Goal: Task Accomplishment & Management: Manage account settings

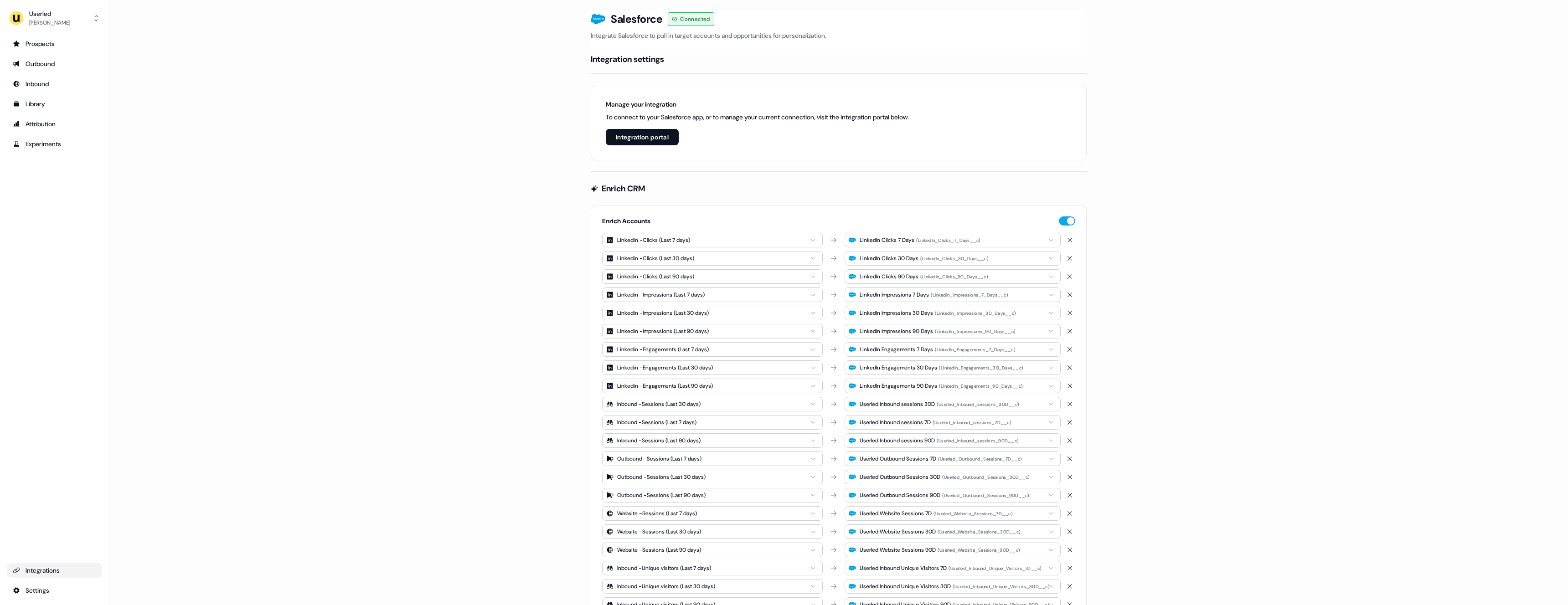
scroll to position [841, 0]
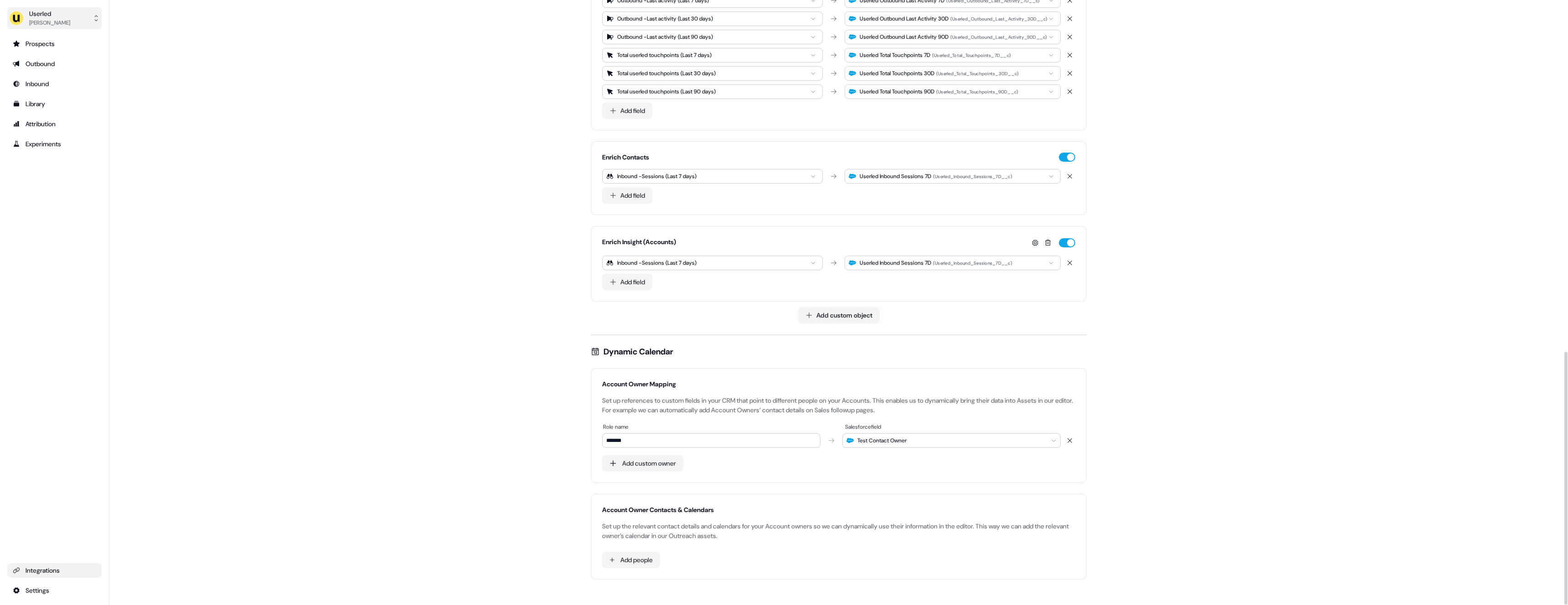
click at [25, 21] on div "Userled [PERSON_NAME]" at bounding box center [39, 18] width 61 height 18
drag, startPoint x: 58, startPoint y: 52, endPoint x: 61, endPoint y: 43, distance: 9.5
click at [61, 43] on div "Impersonate (Admin) Help documentation Feedback Logout" at bounding box center [54, 67] width 87 height 69
click at [61, 43] on div "Impersonate (Admin)" at bounding box center [54, 43] width 87 height 17
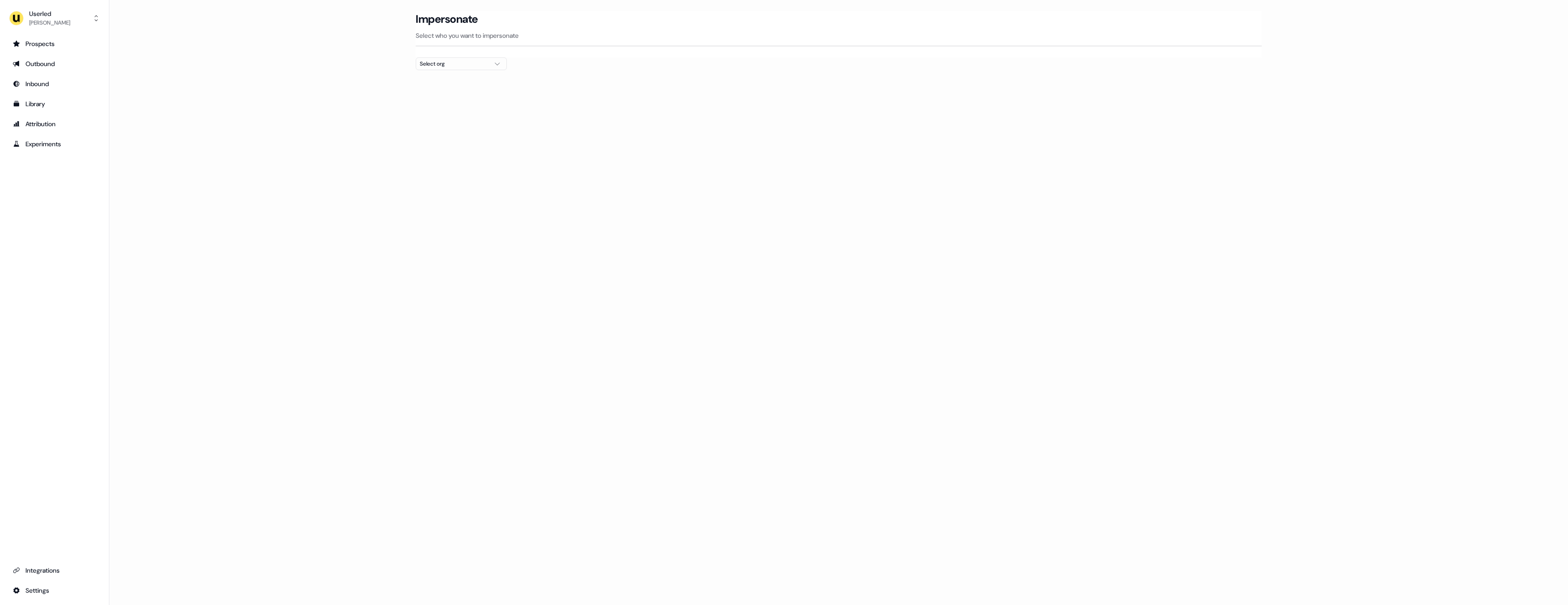
click at [472, 66] on div "Select org" at bounding box center [454, 64] width 68 height 9
type input "****"
click at [452, 91] on div "Canva" at bounding box center [461, 97] width 90 height 15
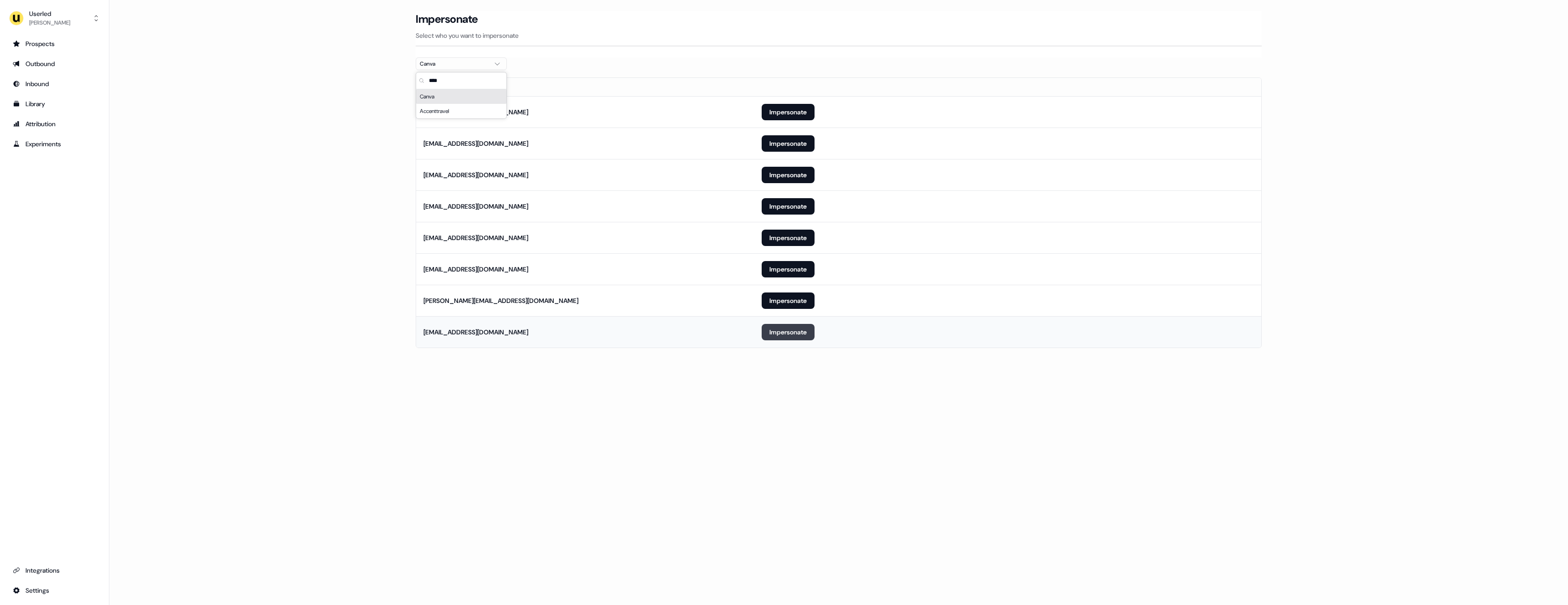
click at [786, 328] on button "Impersonate" at bounding box center [788, 332] width 53 height 17
